Goal: Task Accomplishment & Management: Use online tool/utility

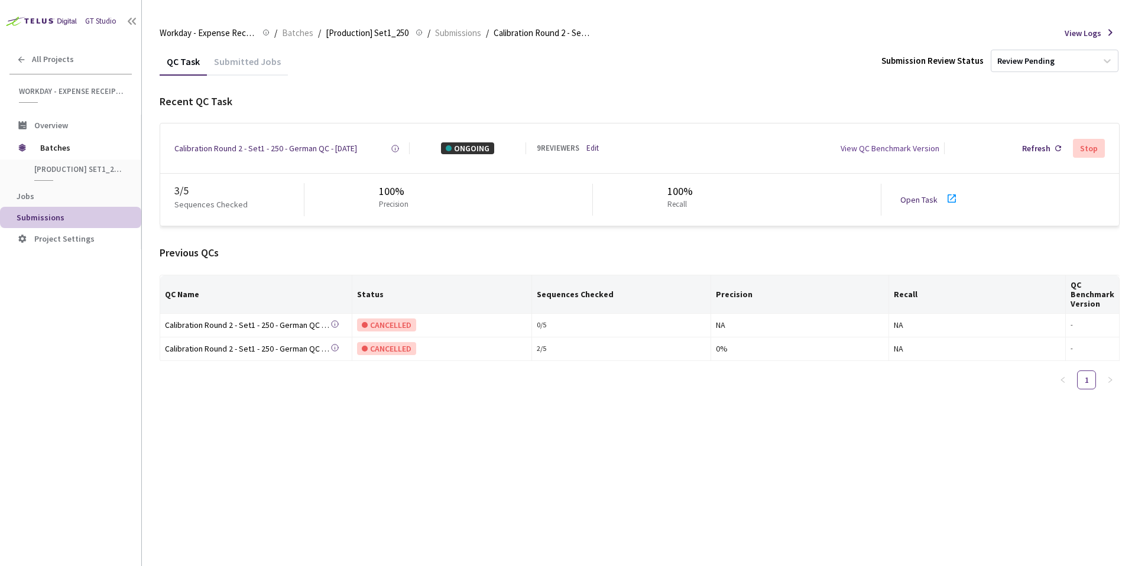
click at [353, 242] on div "Recent QC Task Calibration Round 2 - Set1 - 250 - German QC - [DATE] Created at…" at bounding box center [640, 246] width 960 height 305
click at [922, 200] on link "Open Task" at bounding box center [918, 199] width 37 height 11
click at [913, 206] on div "Open Task" at bounding box center [933, 199] width 66 height 17
